Goal: Information Seeking & Learning: Find specific fact

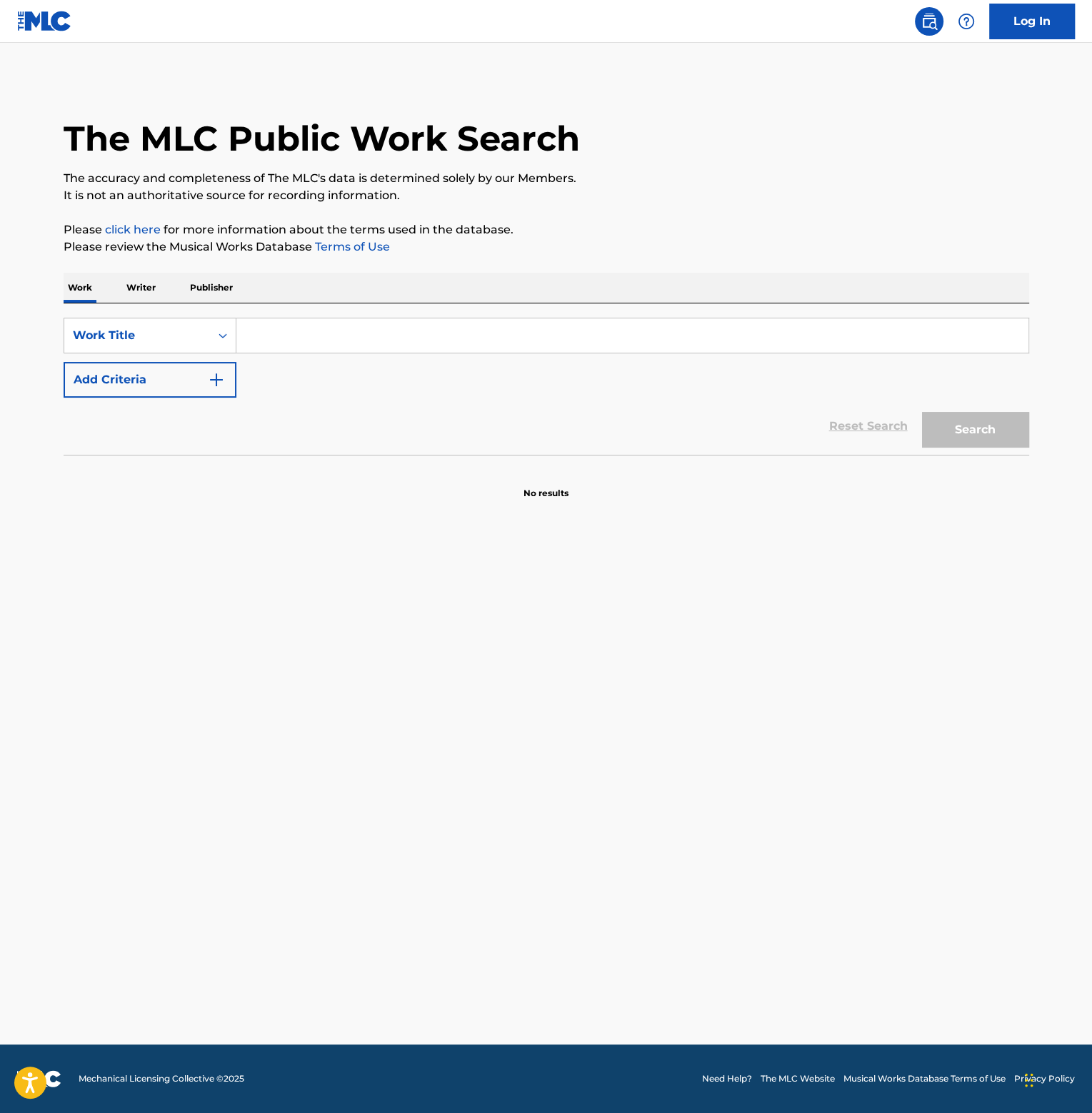
click at [337, 338] on input "Search Form" at bounding box center [632, 335] width 792 height 34
type input "C'EST LA SOPHISTICATION"
click at [922, 412] on button "Search" at bounding box center [975, 430] width 107 height 36
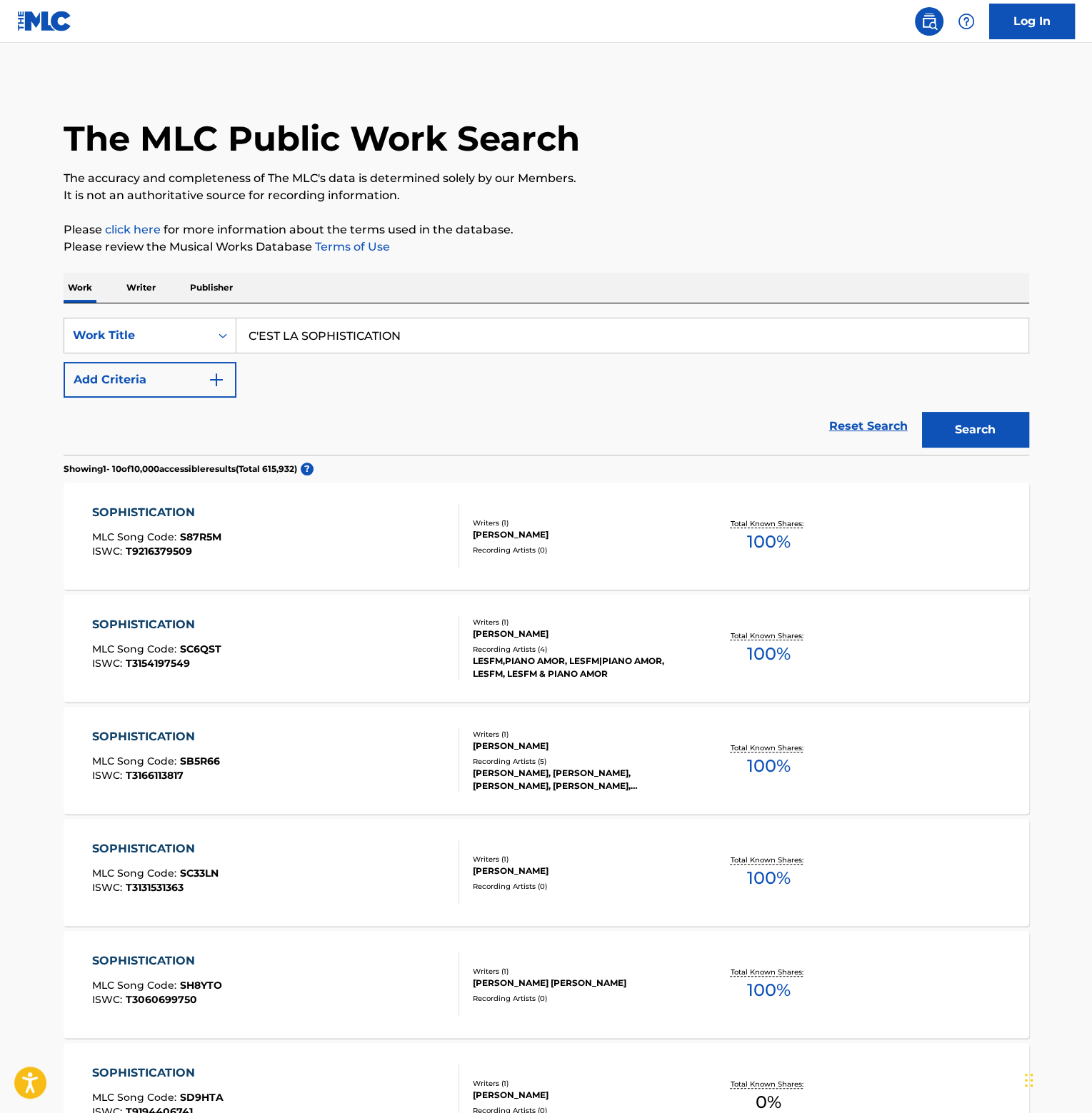
click at [165, 387] on button "Add Criteria" at bounding box center [149, 380] width 172 height 36
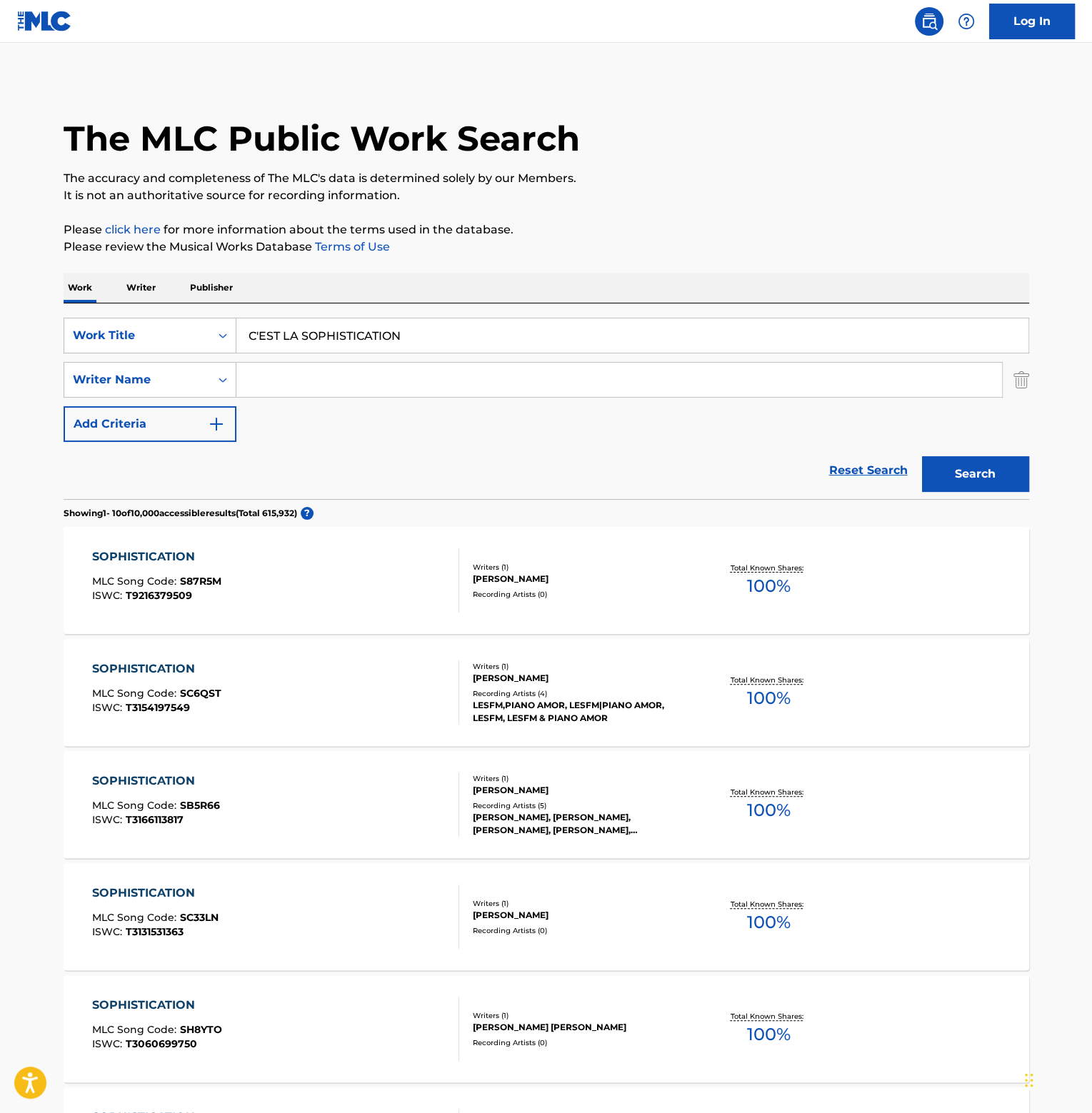
click at [254, 378] on input "Search Form" at bounding box center [618, 380] width 765 height 34
type input "BELOLO"
click at [922, 456] on button "Search" at bounding box center [975, 473] width 107 height 36
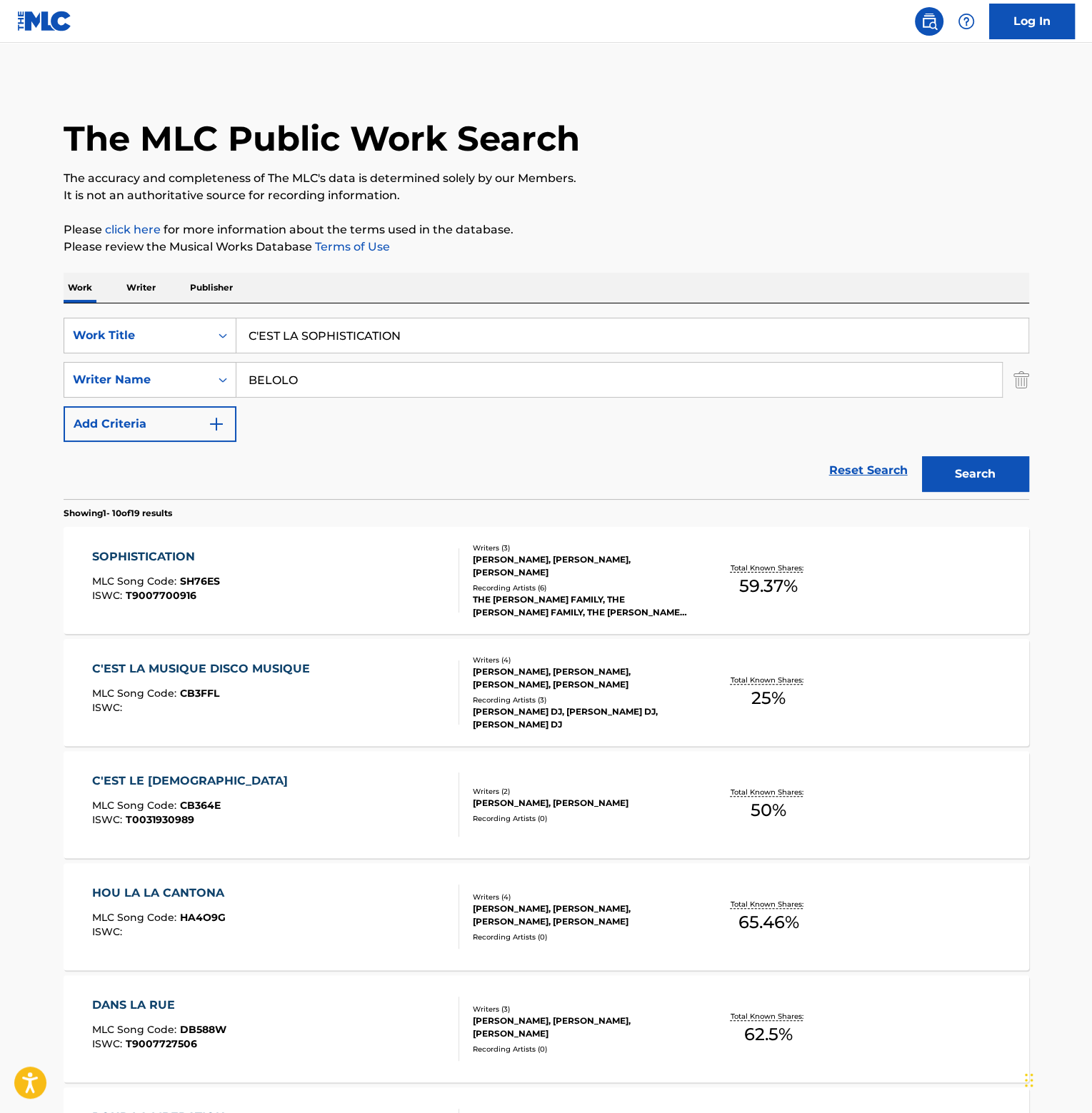
click at [202, 556] on div "SOPHISTICATION" at bounding box center [156, 557] width 128 height 17
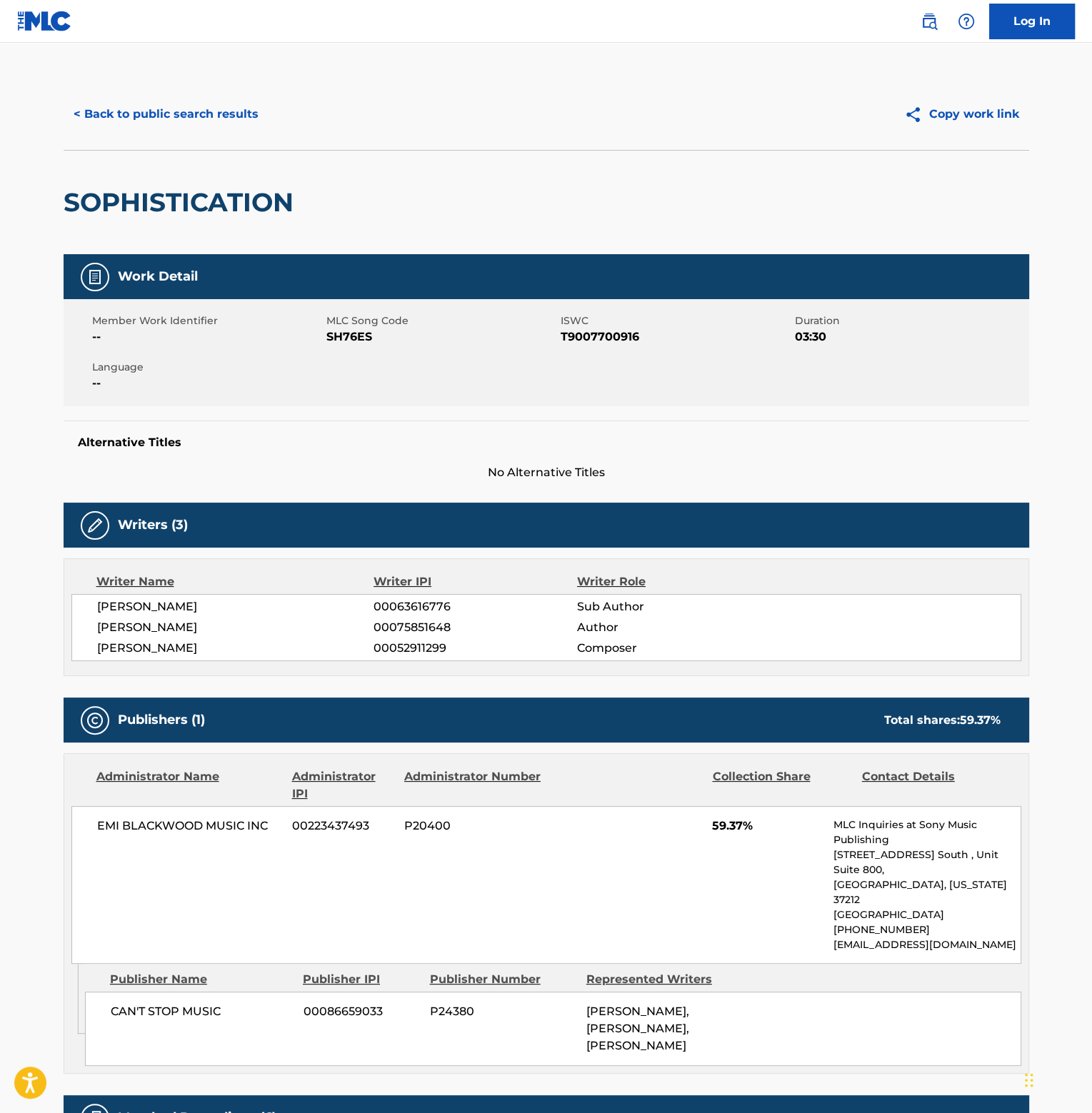
click at [177, 111] on button "< Back to public search results" at bounding box center [166, 114] width 205 height 36
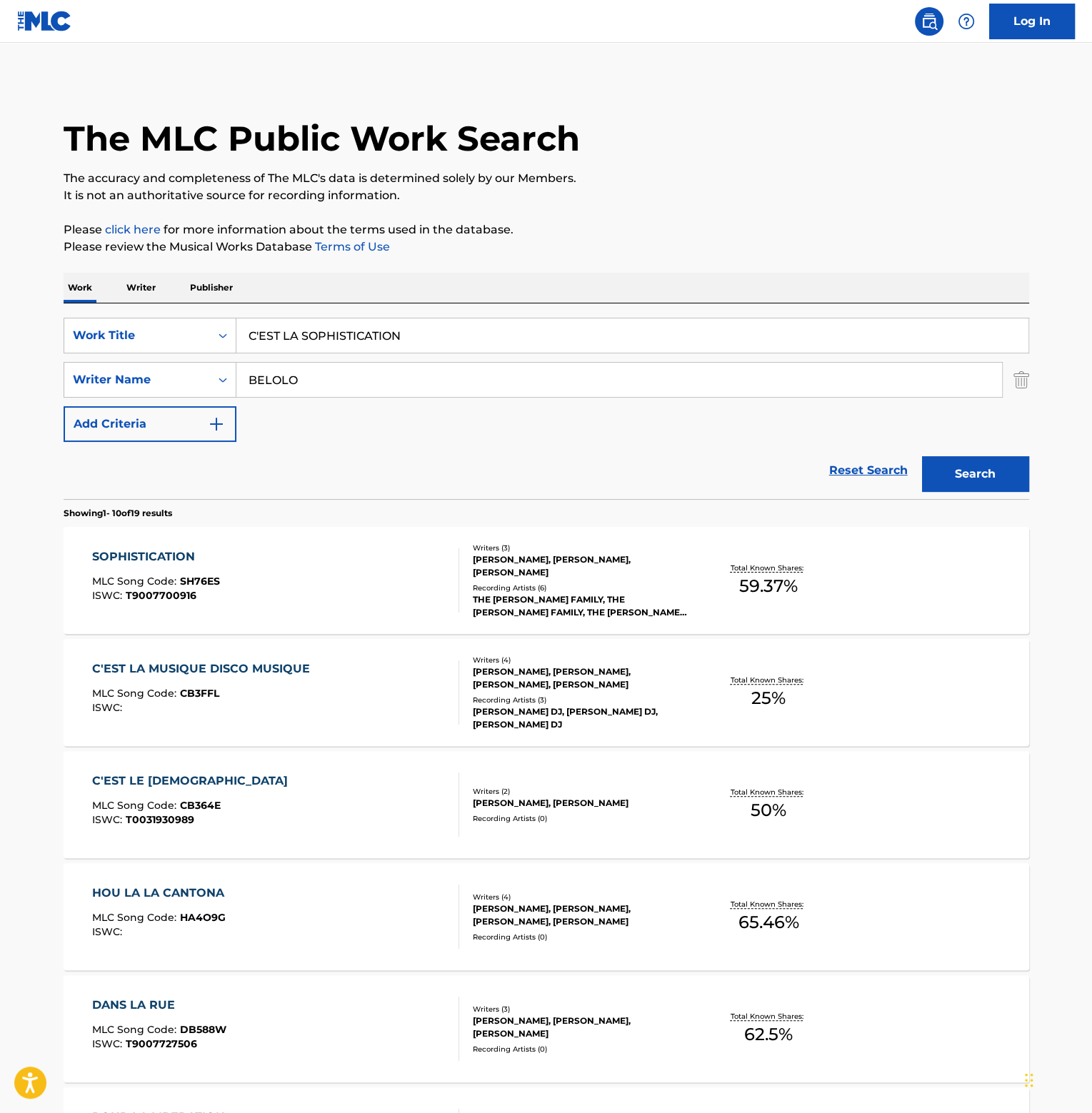
click at [172, 554] on div "SOPHISTICATION" at bounding box center [156, 557] width 128 height 17
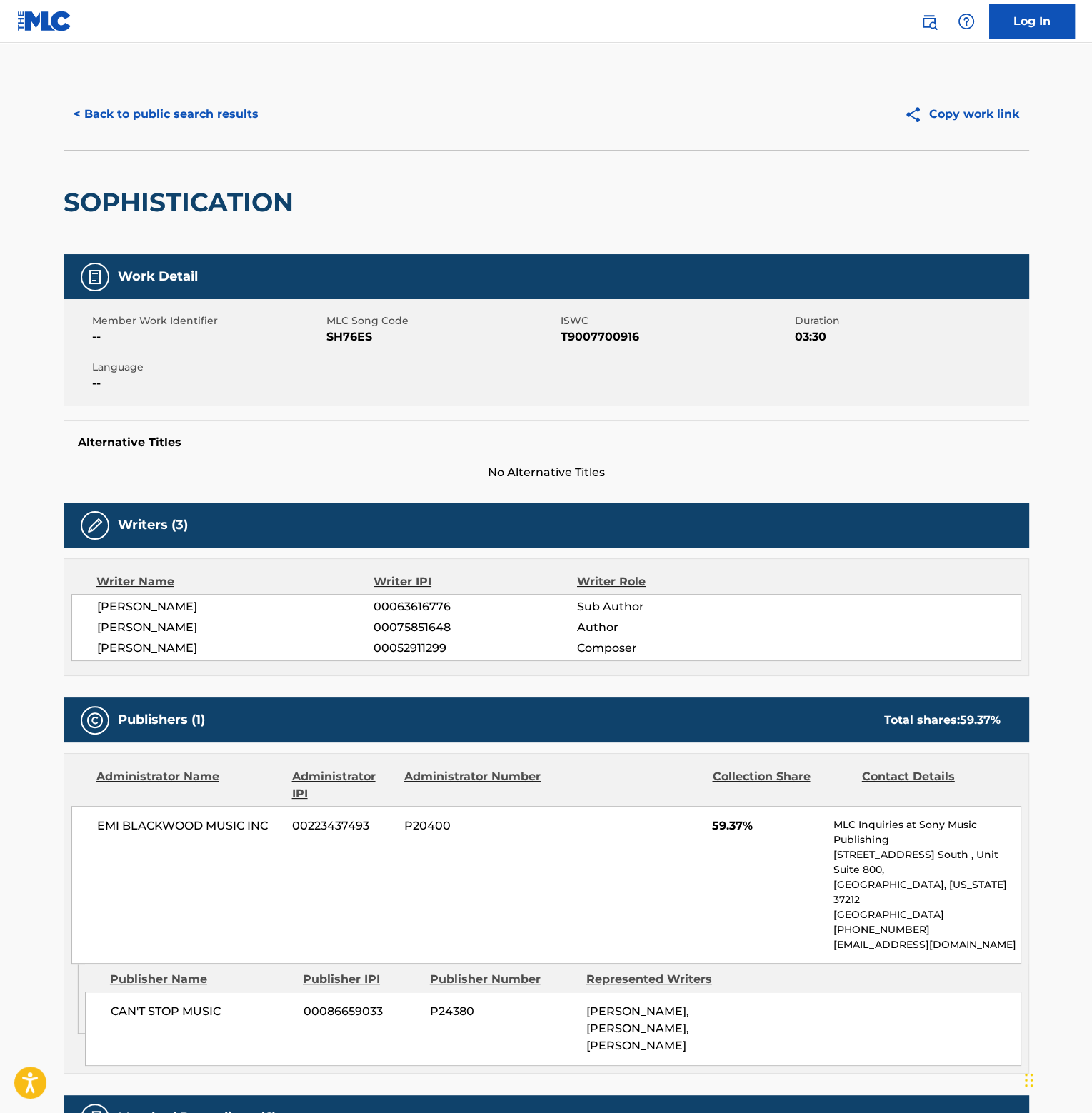
click at [192, 110] on button "< Back to public search results" at bounding box center [166, 114] width 205 height 36
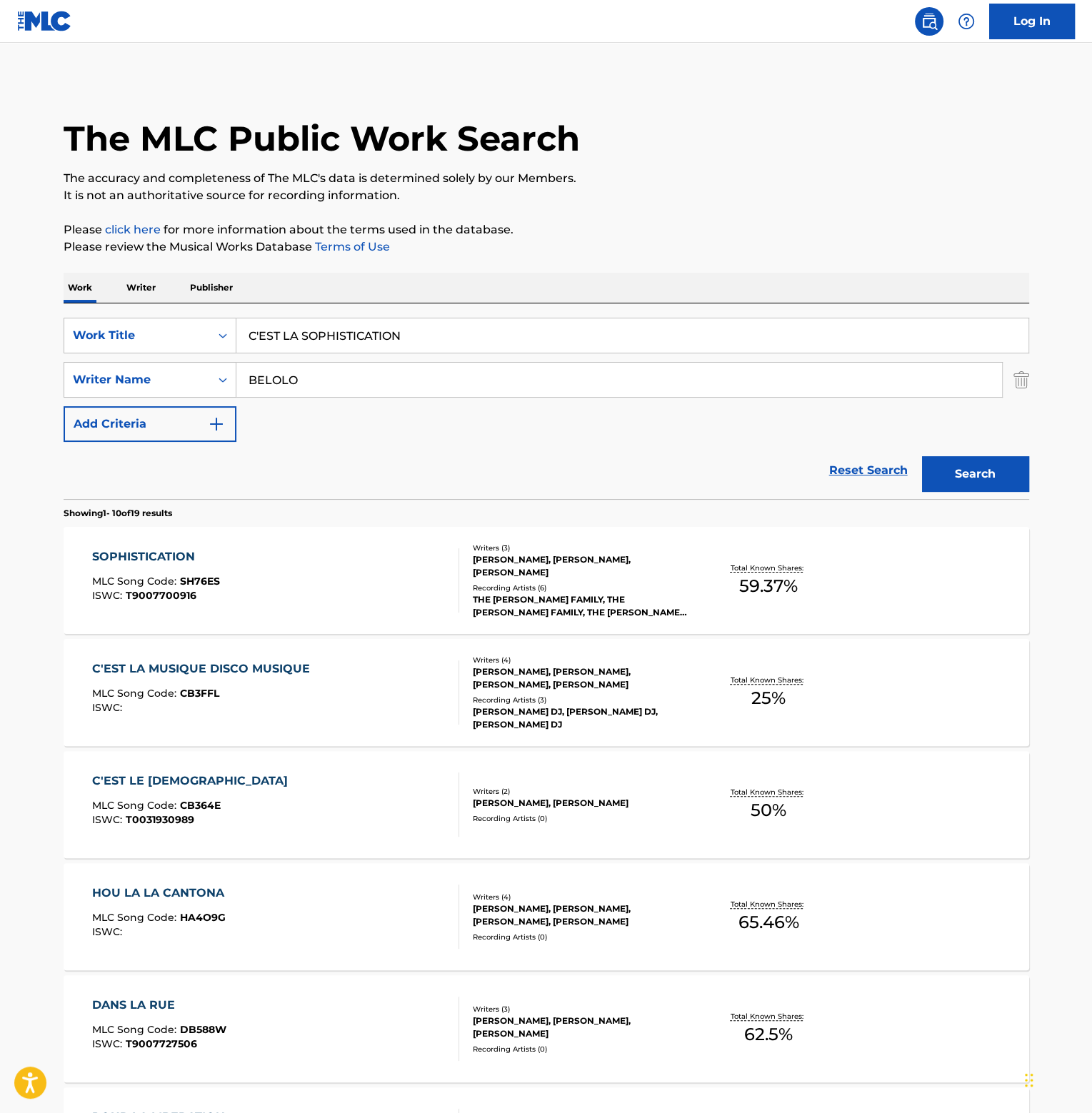
drag, startPoint x: 489, startPoint y: 330, endPoint x: -187, endPoint y: 324, distance: 676.0
click at [0, 324] on html "Accessibility Screen-Reader Guide, Feedback, and Issue Reporting | New window L…" at bounding box center [546, 556] width 1092 height 1113
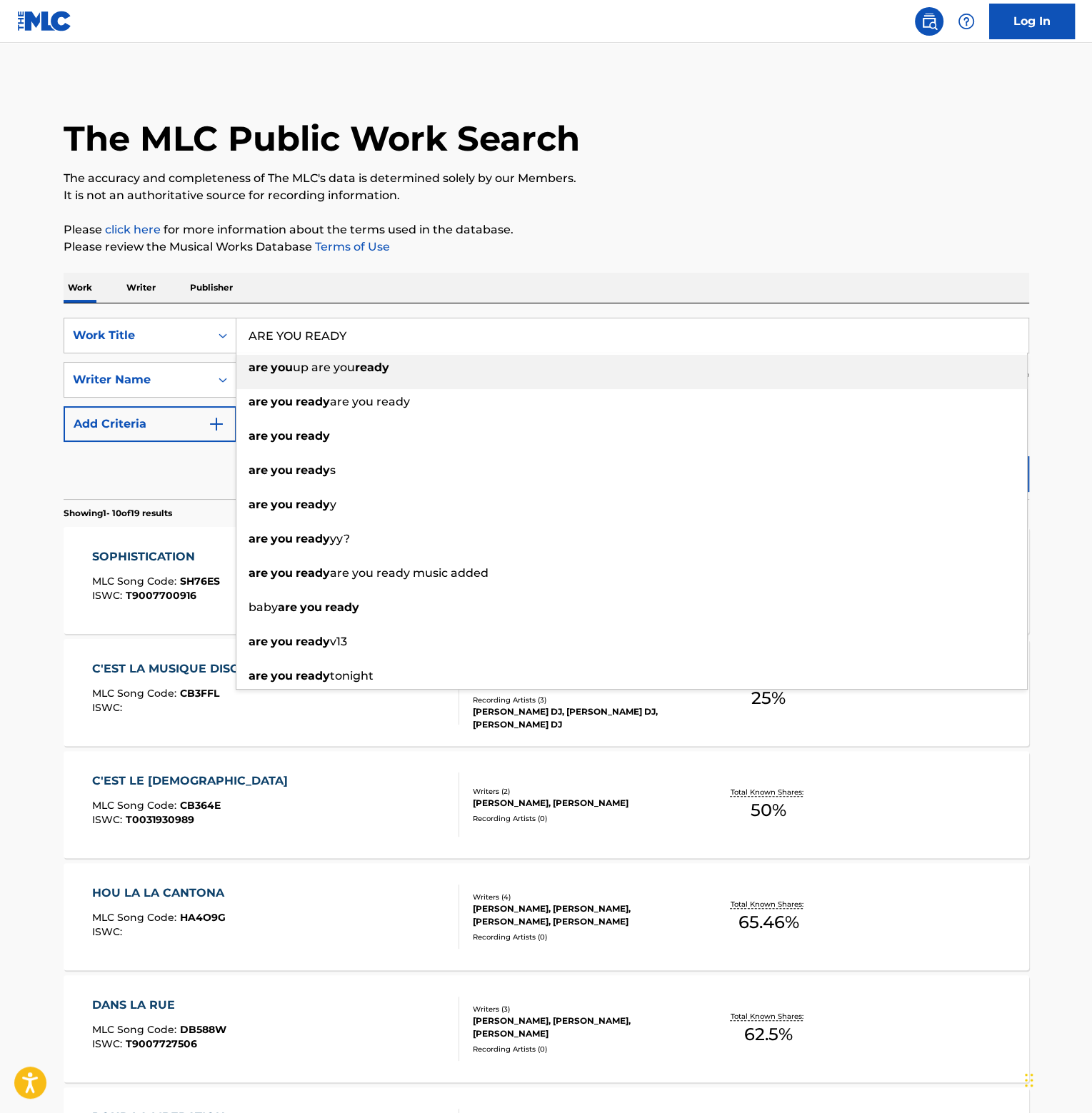
type input "ARE YOU READY"
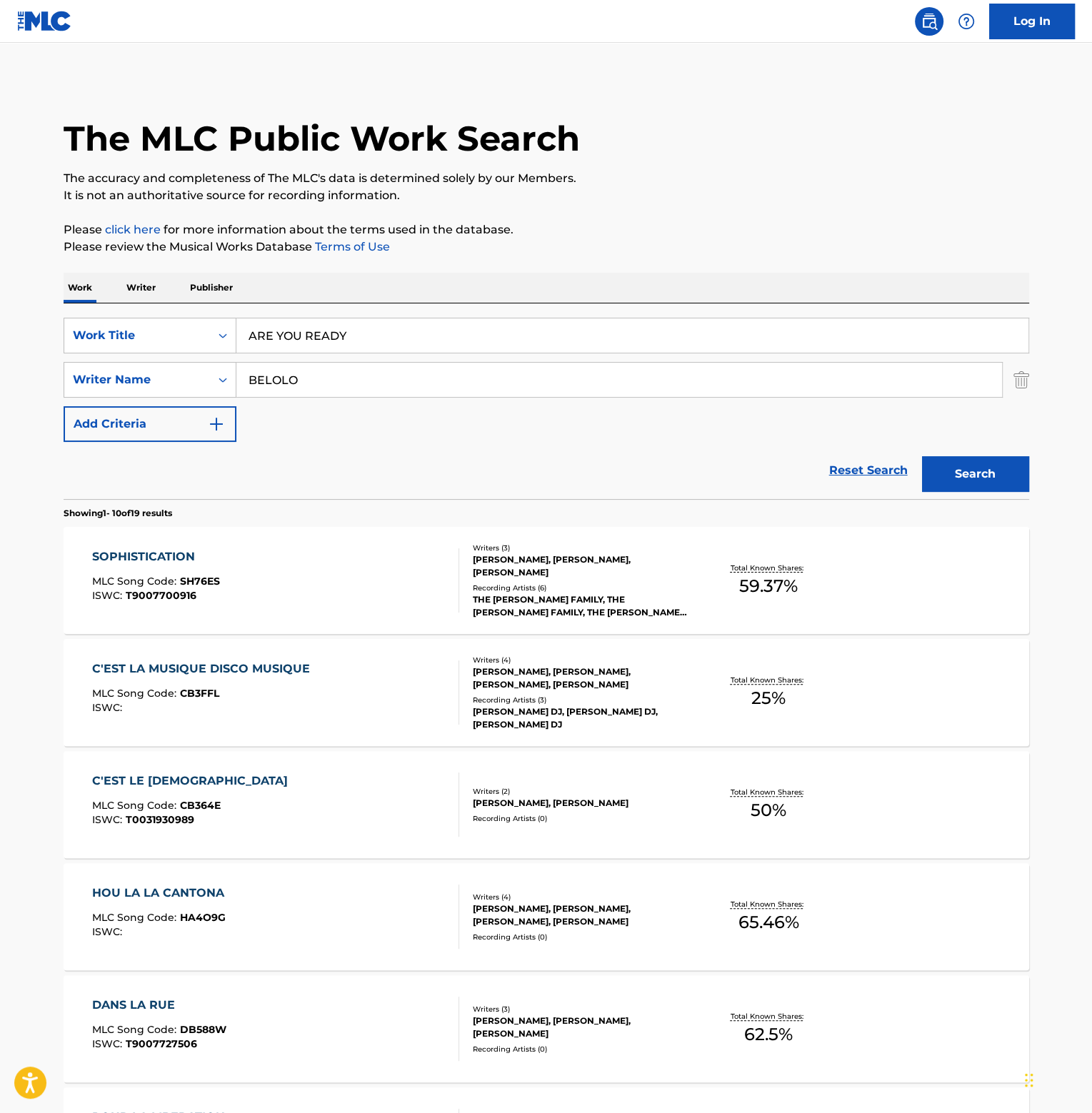
click at [922, 456] on button "Search" at bounding box center [975, 473] width 107 height 36
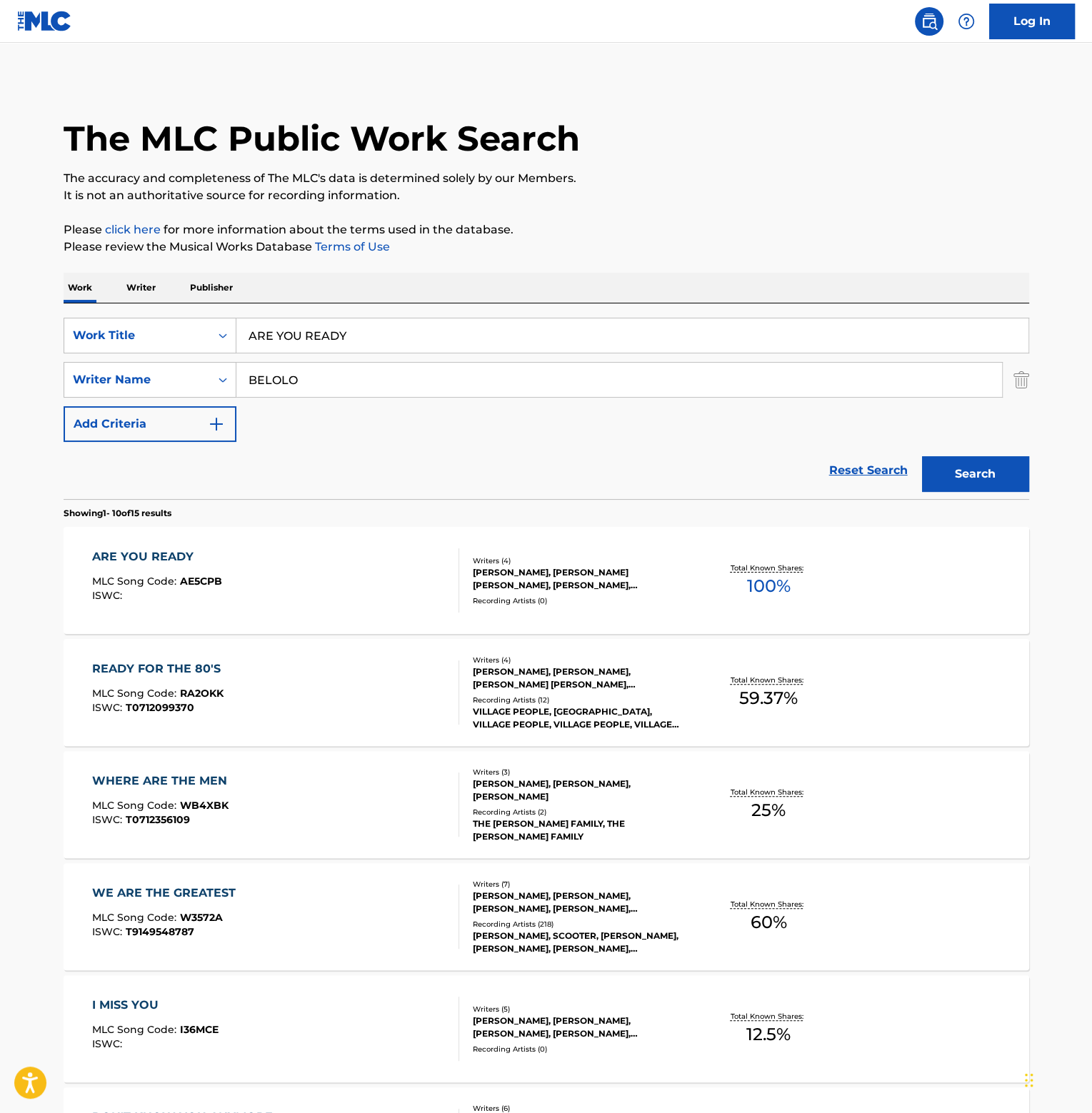
click at [158, 558] on div "ARE YOU READY" at bounding box center [157, 557] width 130 height 17
